Goal: Information Seeking & Learning: Learn about a topic

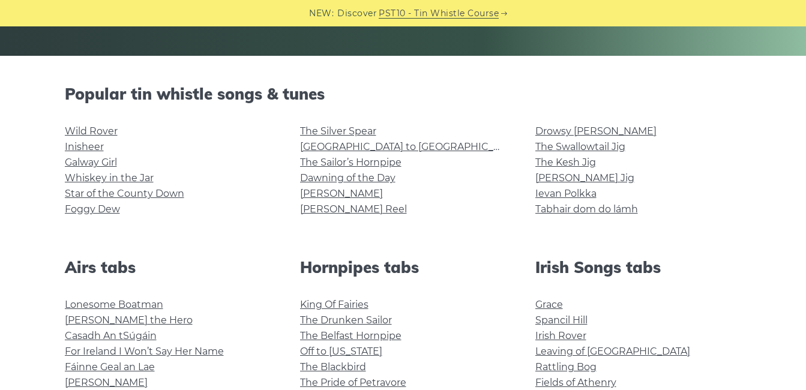
scroll to position [253, 0]
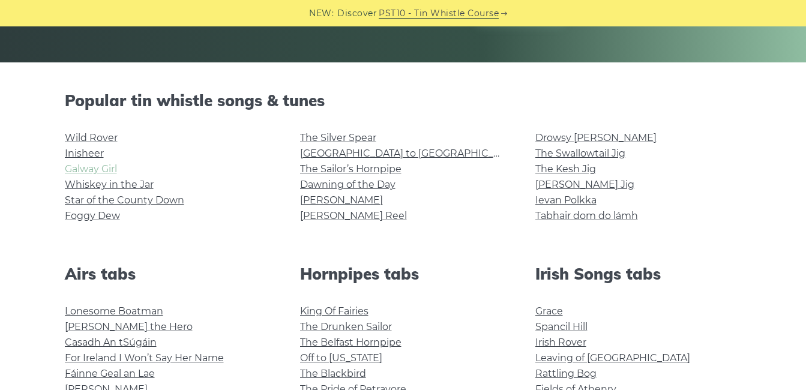
click at [76, 167] on link "Galway Girl" at bounding box center [91, 168] width 52 height 11
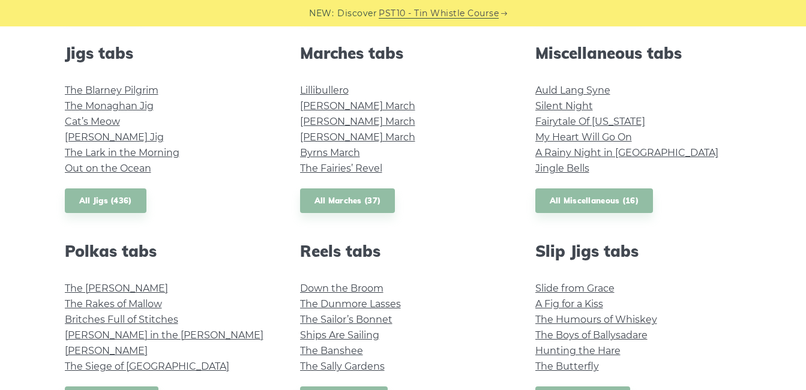
scroll to position [688, 0]
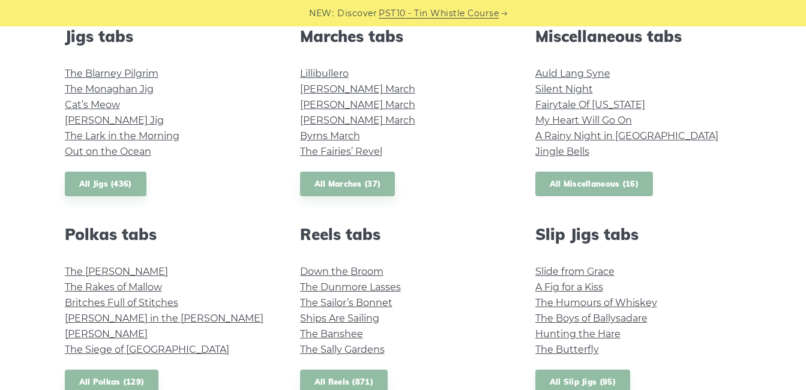
click at [616, 181] on link "All Miscellaneous (16)" at bounding box center [594, 184] width 118 height 25
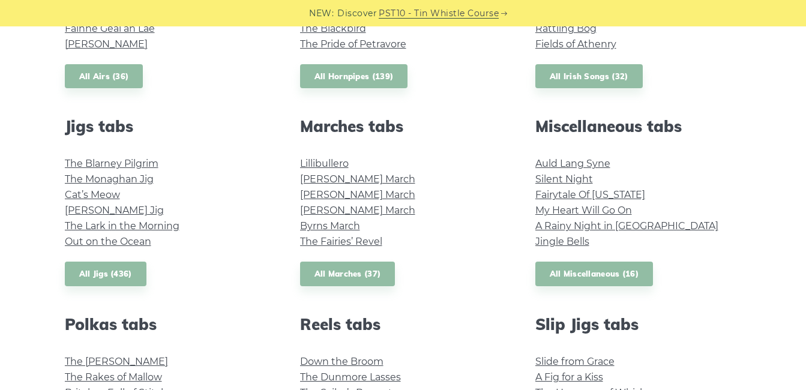
scroll to position [448, 0]
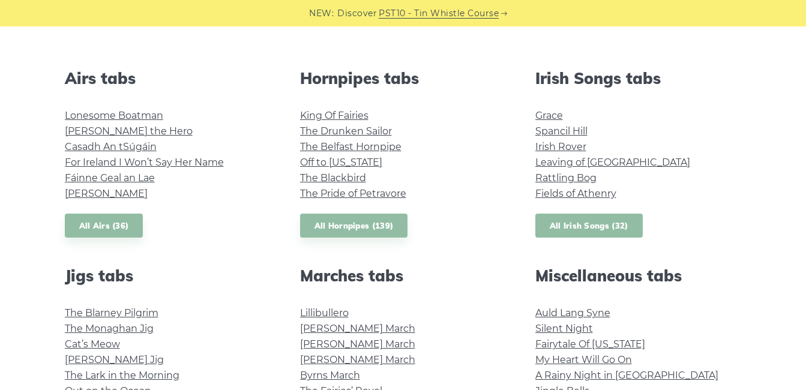
click at [625, 214] on link "All Irish Songs (32)" at bounding box center [588, 226] width 107 height 25
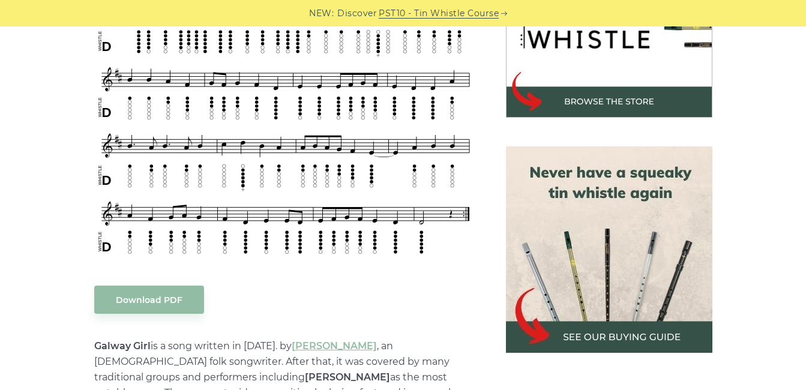
scroll to position [370, 0]
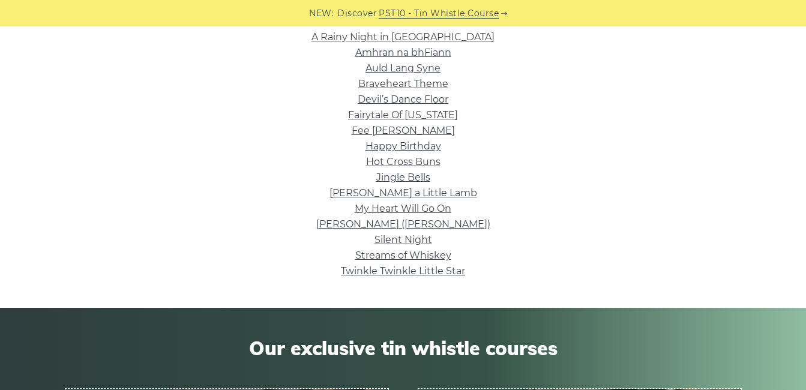
scroll to position [340, 0]
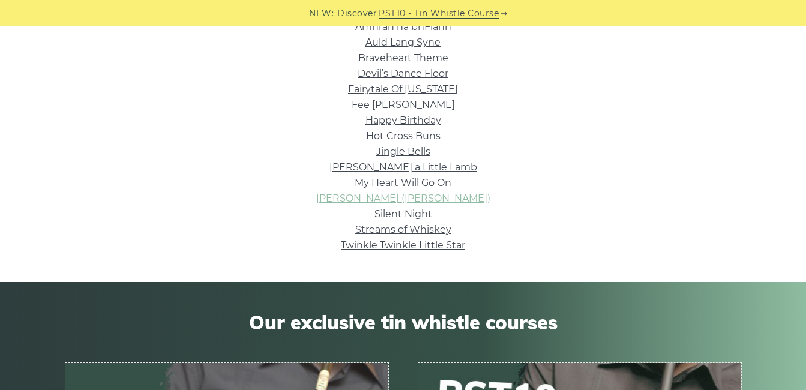
click at [410, 203] on link "Nancy Mulligan (Ed Sheeran)" at bounding box center [403, 198] width 174 height 11
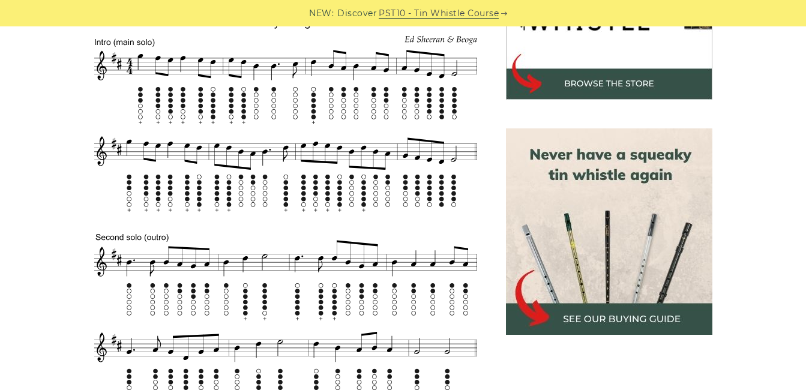
scroll to position [455, 0]
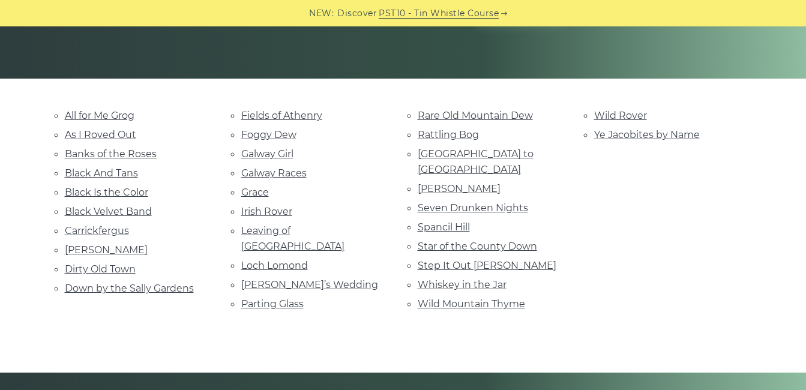
scroll to position [238, 0]
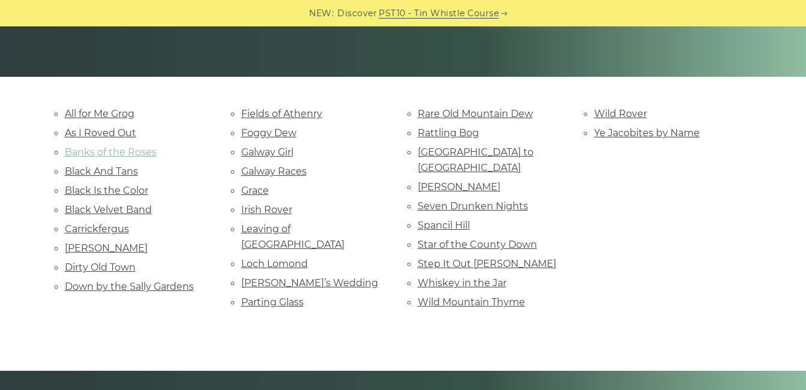
click at [145, 151] on link "Banks of the Roses" at bounding box center [111, 151] width 92 height 11
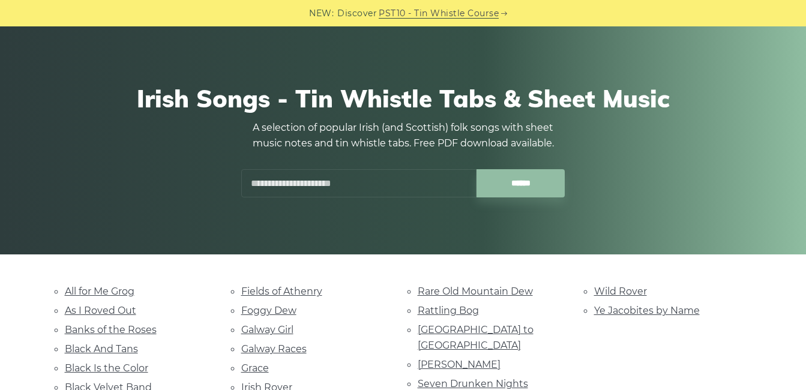
scroll to position [0, 0]
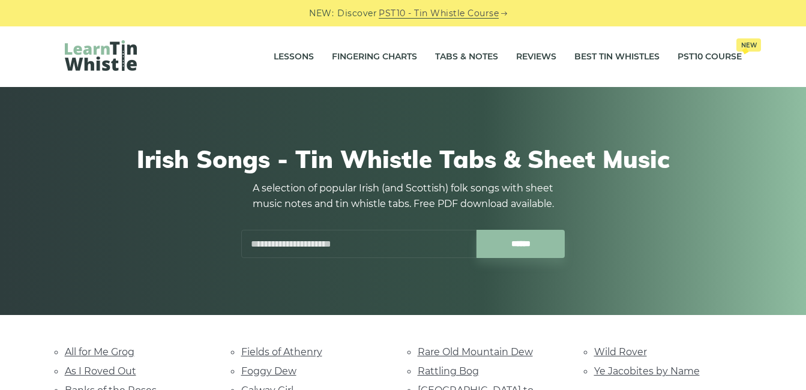
click at [296, 257] on input "text" at bounding box center [358, 244] width 235 height 28
click at [476, 230] on input "******" at bounding box center [520, 244] width 88 height 28
click at [505, 251] on input "******" at bounding box center [520, 244] width 88 height 28
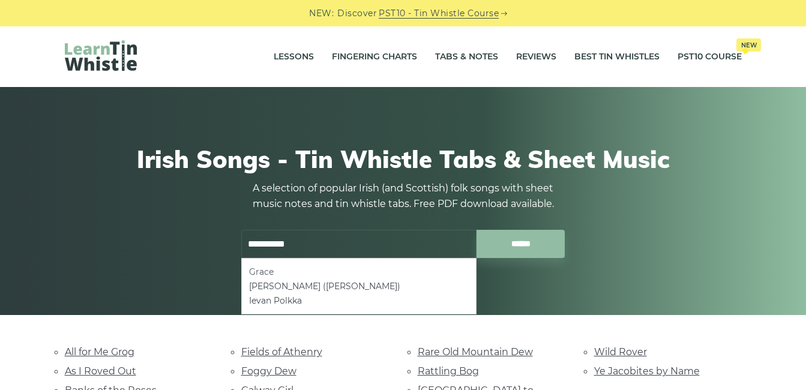
click at [254, 268] on li "Grace" at bounding box center [359, 272] width 220 height 14
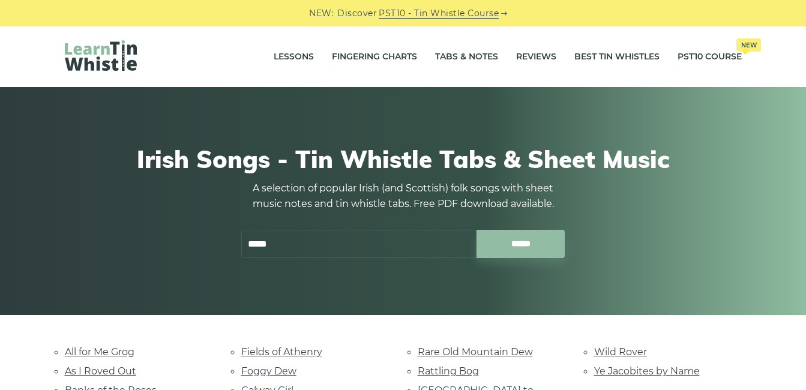
drag, startPoint x: 298, startPoint y: 233, endPoint x: 208, endPoint y: 237, distance: 90.1
click at [208, 237] on div "Irish Songs - Tin Whistle Tabs & Sheet Music A selection of popular Irish (and …" at bounding box center [403, 201] width 677 height 171
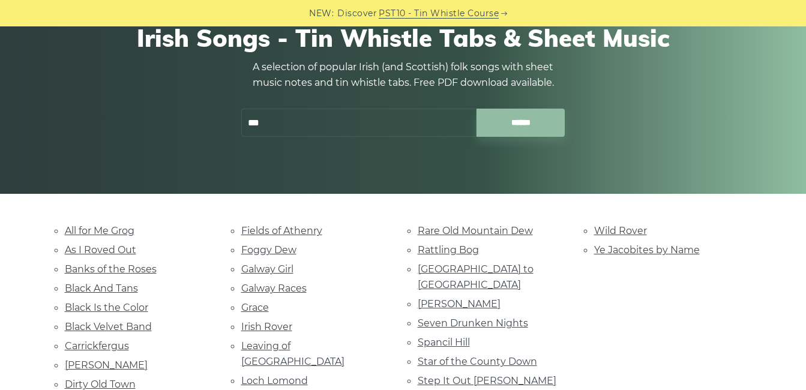
scroll to position [130, 0]
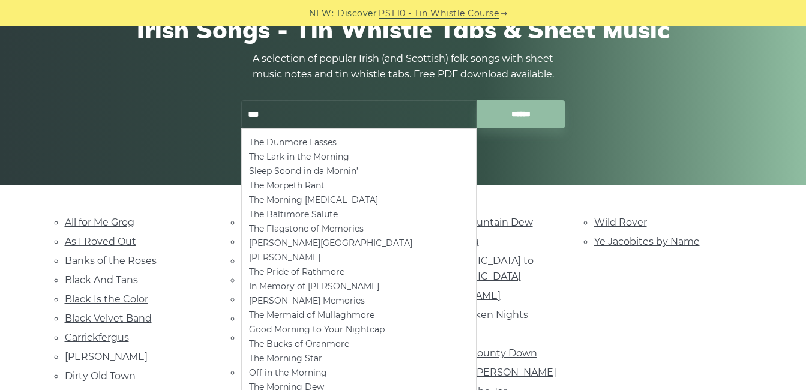
click at [287, 253] on li "[PERSON_NAME]" at bounding box center [359, 257] width 220 height 14
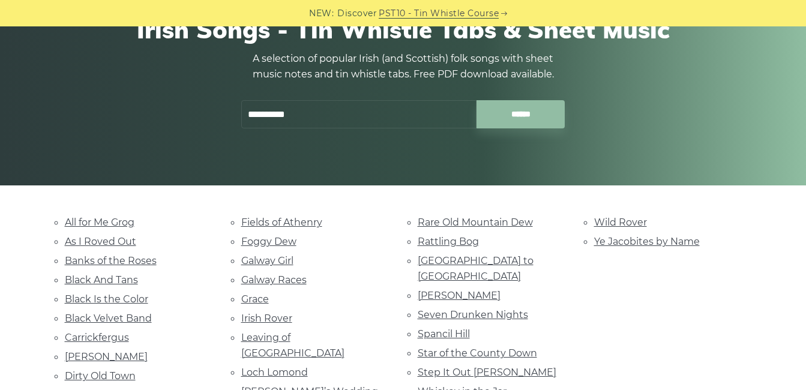
type input "**********"
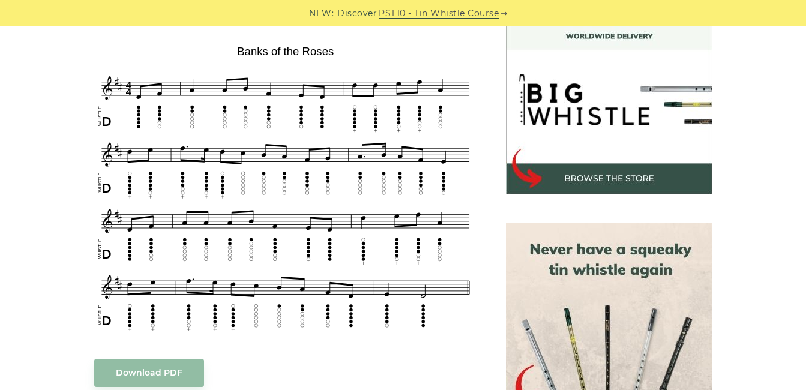
scroll to position [362, 0]
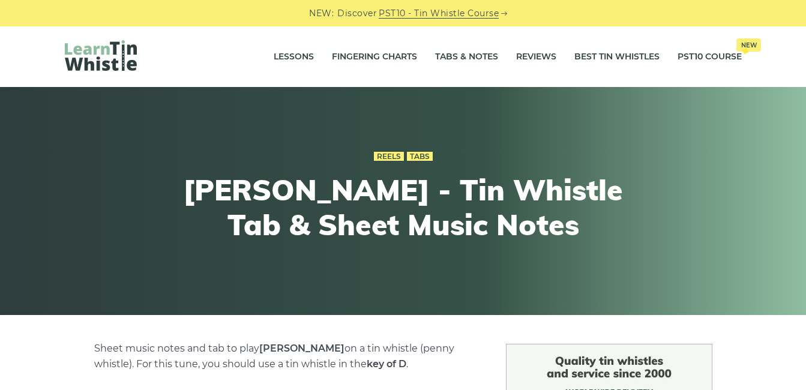
click at [131, 63] on img at bounding box center [101, 55] width 72 height 31
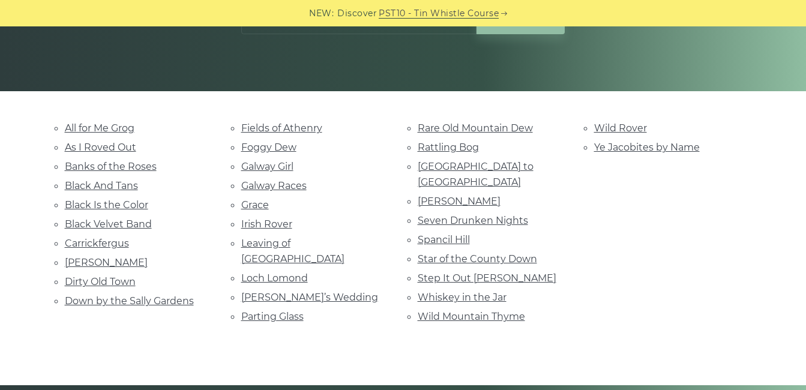
scroll to position [230, 0]
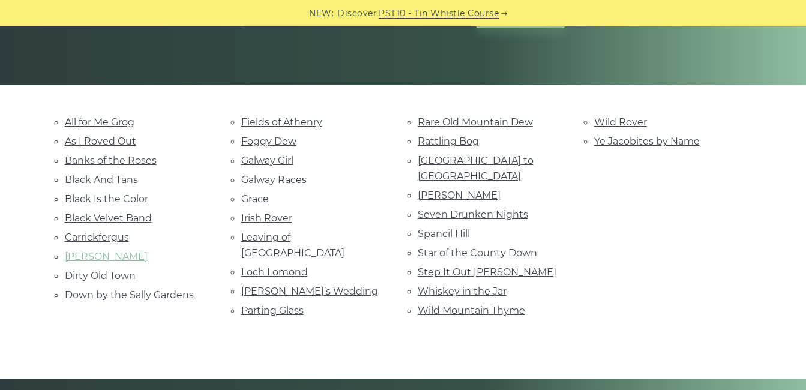
click at [104, 257] on link "[PERSON_NAME]" at bounding box center [106, 256] width 83 height 11
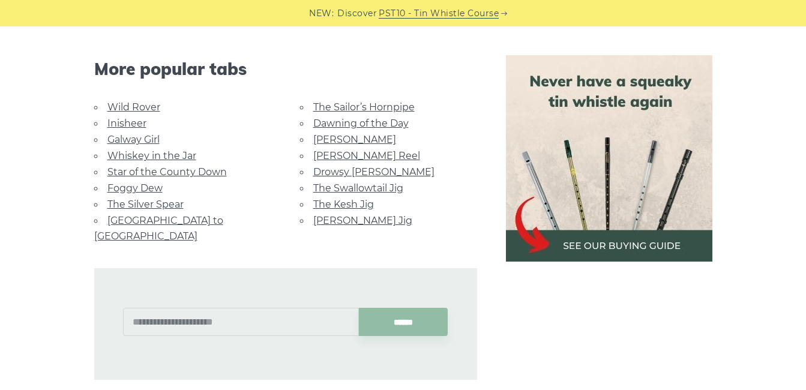
scroll to position [778, 0]
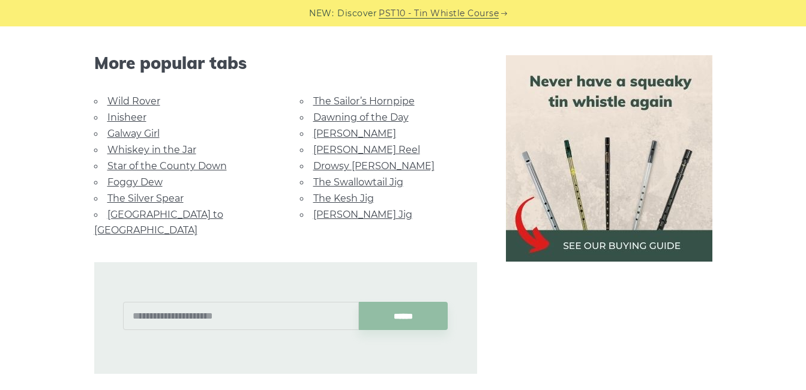
click at [117, 98] on link "Wild Rover" at bounding box center [133, 100] width 53 height 11
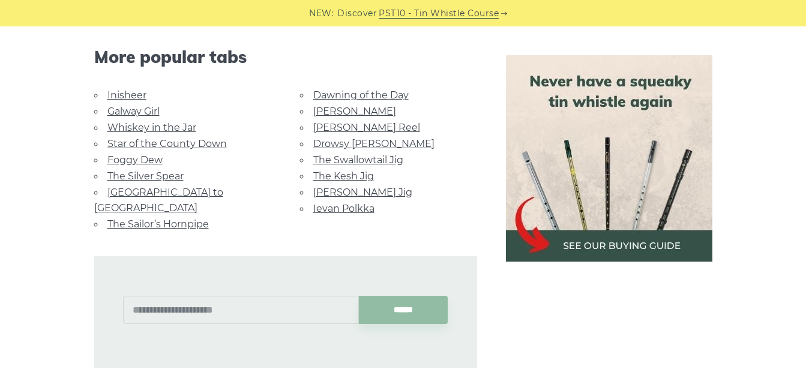
scroll to position [1188, 0]
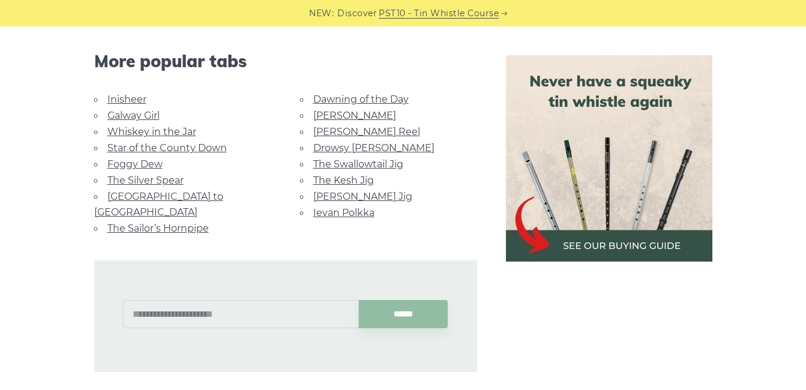
click at [357, 97] on link "Dawning of the Day" at bounding box center [360, 99] width 95 height 11
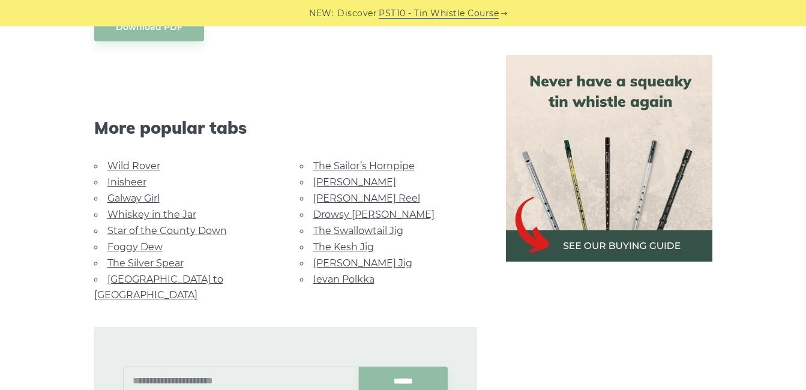
scroll to position [726, 0]
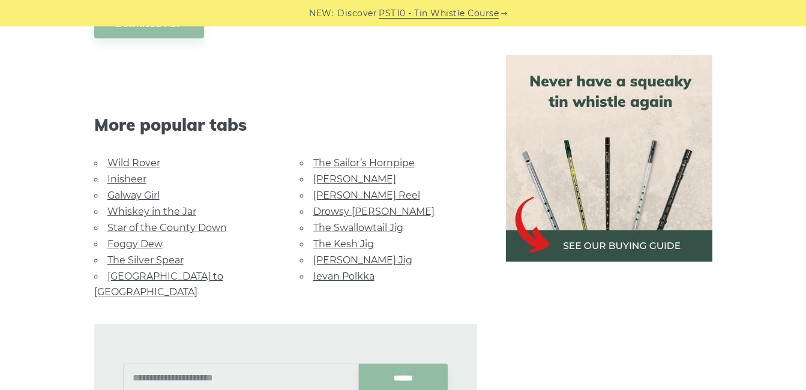
click at [332, 244] on link "The Kesh Jig" at bounding box center [343, 243] width 61 height 11
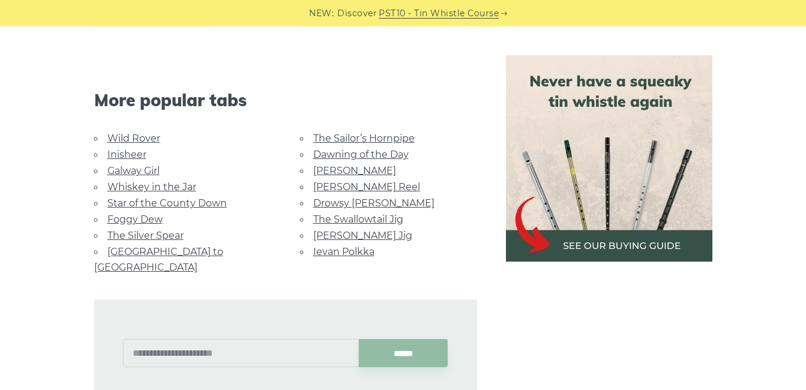
scroll to position [636, 0]
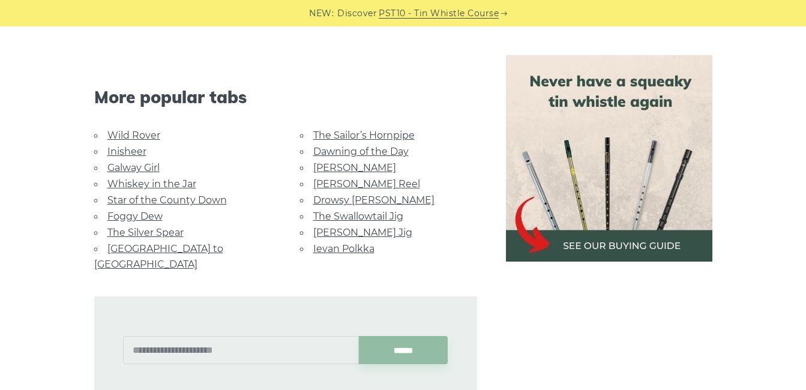
click at [116, 217] on link "Foggy Dew" at bounding box center [134, 216] width 55 height 11
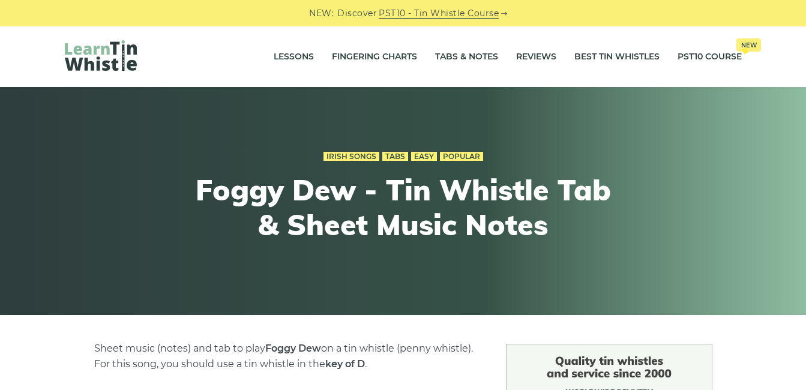
scroll to position [341, 0]
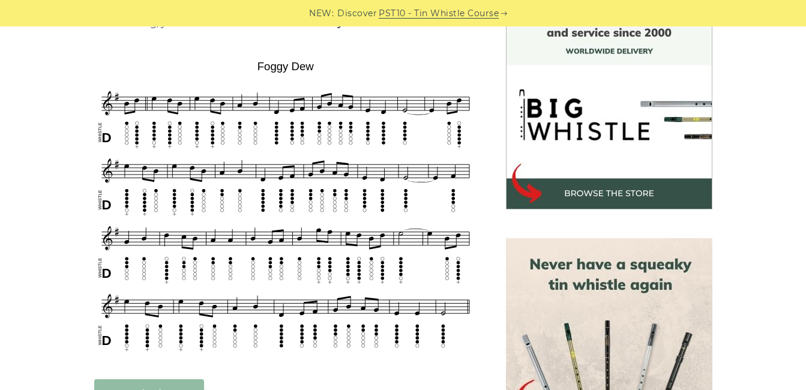
click at [233, 294] on img at bounding box center [285, 205] width 383 height 299
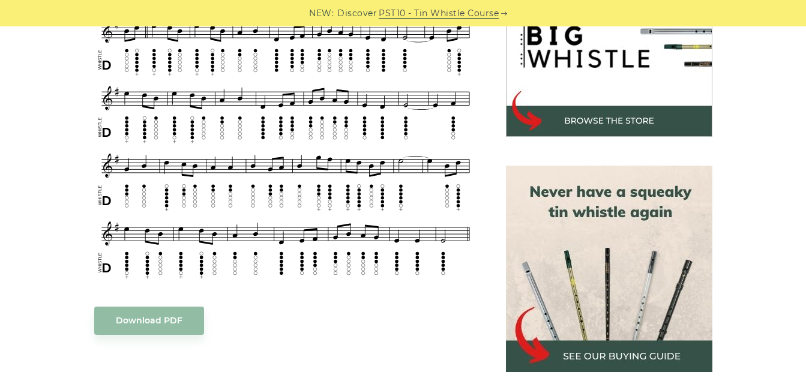
scroll to position [416, 0]
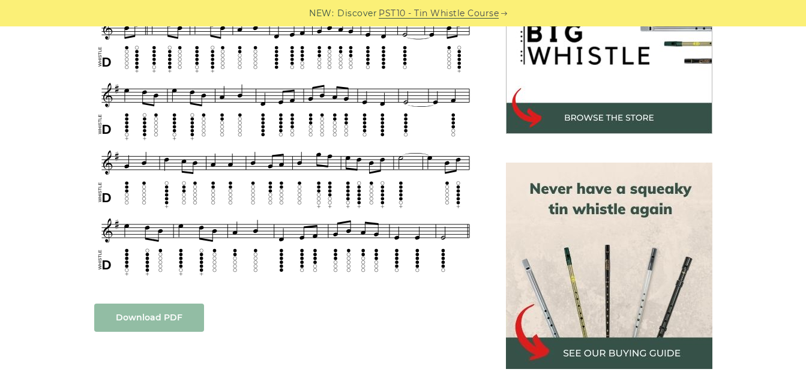
click at [193, 320] on link "Download PDF" at bounding box center [149, 318] width 110 height 28
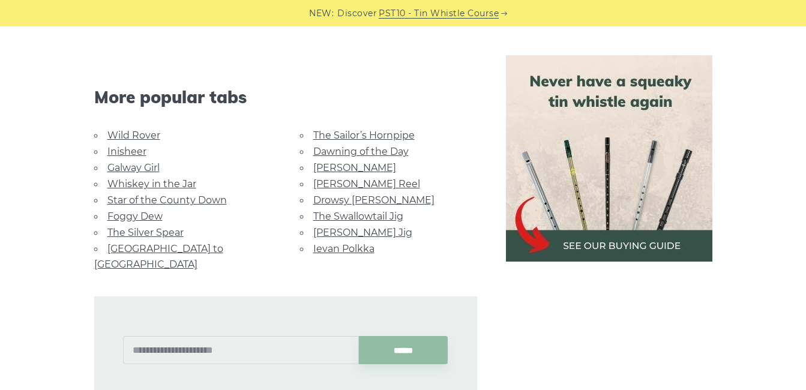
click at [379, 142] on li "The Sailor’s Hornpipe" at bounding box center [388, 135] width 177 height 16
click at [361, 139] on link "The Sailor’s Hornpipe" at bounding box center [363, 135] width 101 height 11
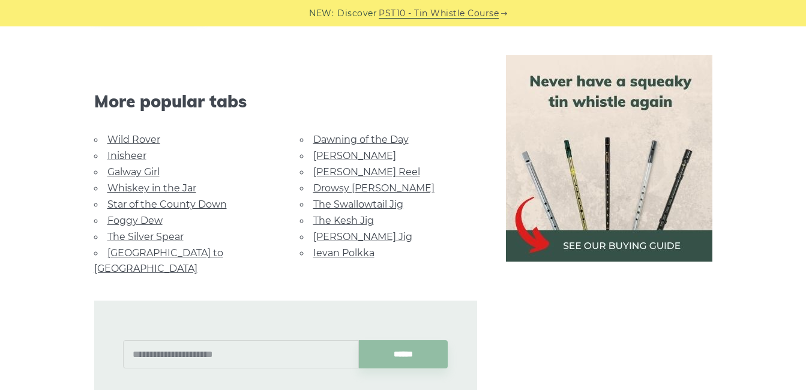
scroll to position [762, 0]
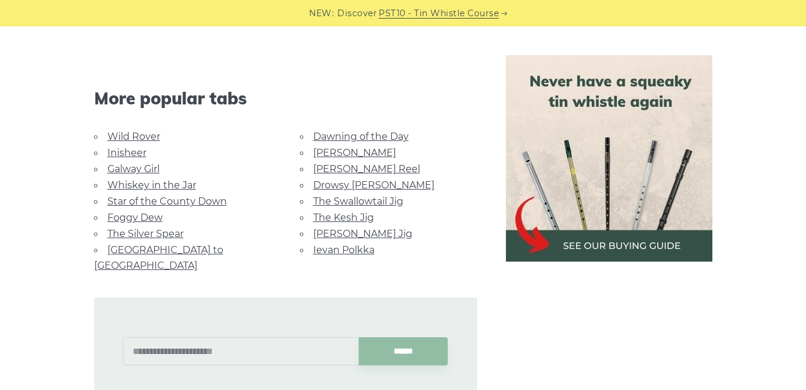
click at [174, 238] on link "The Silver Spear" at bounding box center [145, 233] width 76 height 11
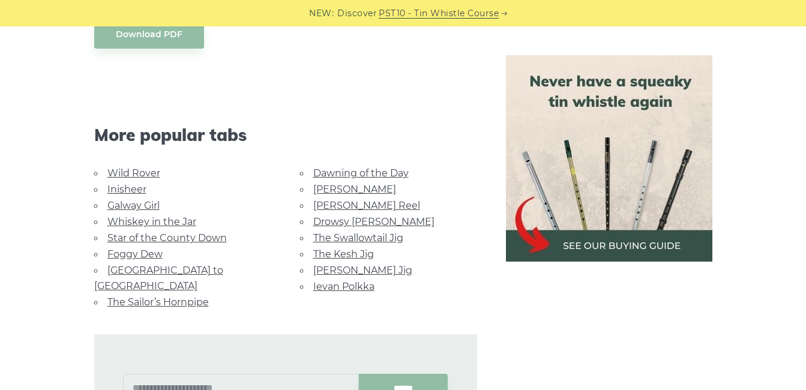
scroll to position [704, 0]
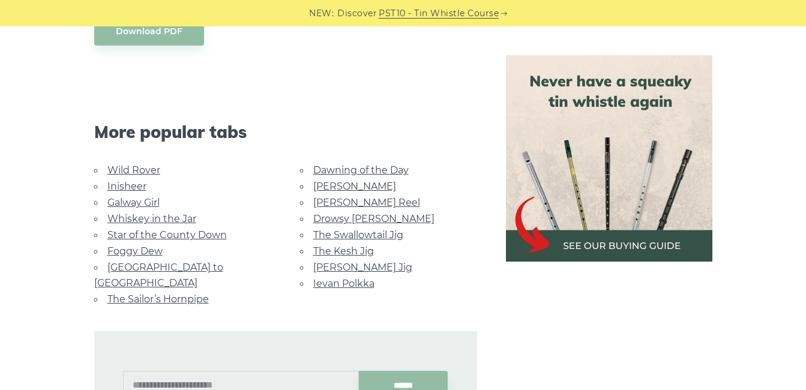
click at [339, 284] on link "Ievan Polkka" at bounding box center [343, 283] width 61 height 11
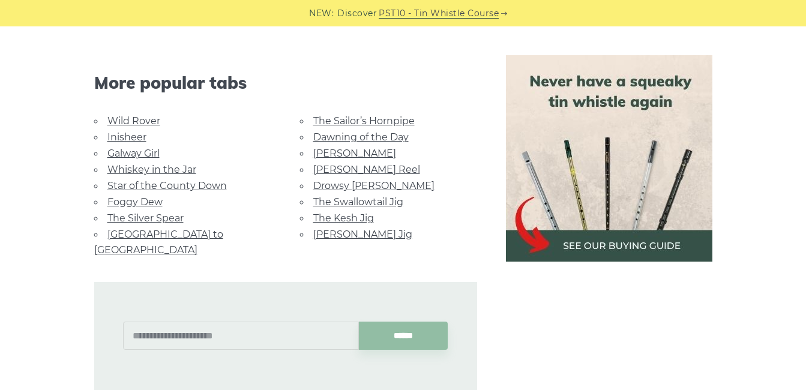
scroll to position [2889, 0]
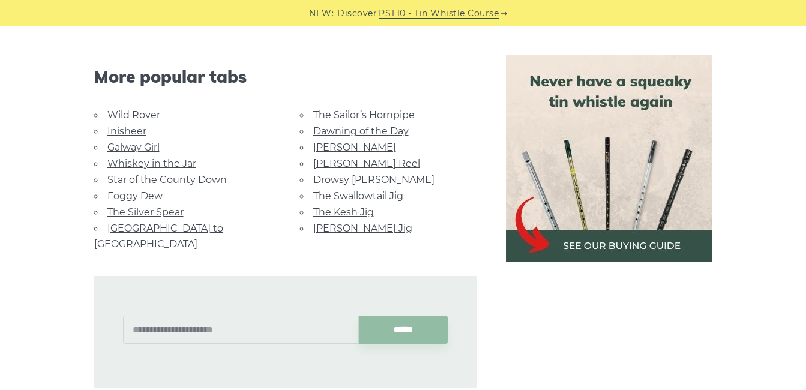
click at [380, 193] on link "The Swallowtail Jig" at bounding box center [358, 195] width 90 height 11
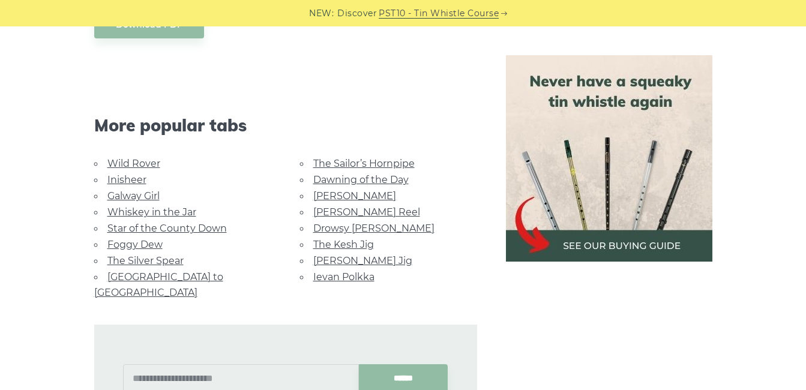
scroll to position [1024, 0]
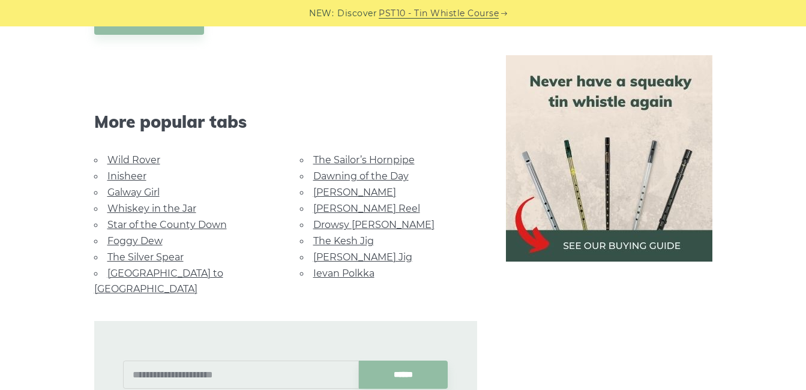
click at [129, 172] on link "Inisheer" at bounding box center [126, 175] width 39 height 11
